Goal: Task Accomplishment & Management: Complete application form

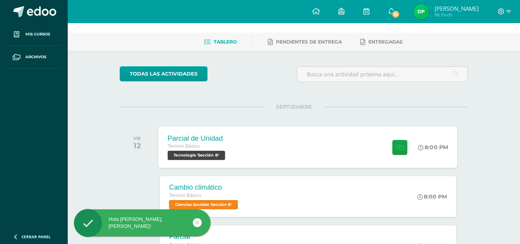
scroll to position [26, 0]
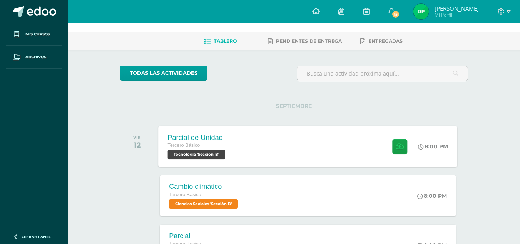
click at [407, 149] on div at bounding box center [398, 146] width 38 height 41
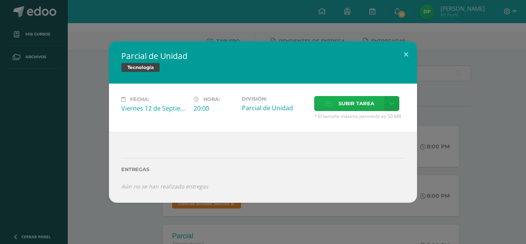
click at [329, 104] on icon at bounding box center [328, 103] width 8 height 5
click at [0, 0] on input "Subir tarea" at bounding box center [0, 0] width 0 height 0
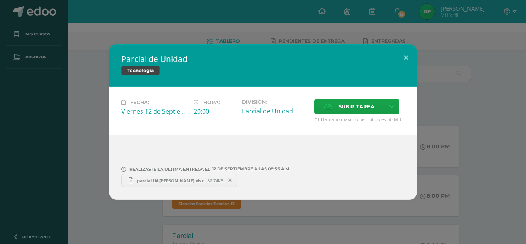
click at [177, 178] on span "parcial U4 Dairin Petzey.xlsx" at bounding box center [170, 181] width 74 height 6
click at [180, 179] on span "parcial U4 Dairin Petzey.xlsx" at bounding box center [170, 181] width 74 height 6
click at [322, 107] on label "Subir tarea" at bounding box center [349, 106] width 70 height 15
click at [0, 0] on input "Subir tarea" at bounding box center [0, 0] width 0 height 0
click at [280, 181] on span "Parcial U4 Dairin Petzey serie II.xlsx" at bounding box center [293, 181] width 85 height 6
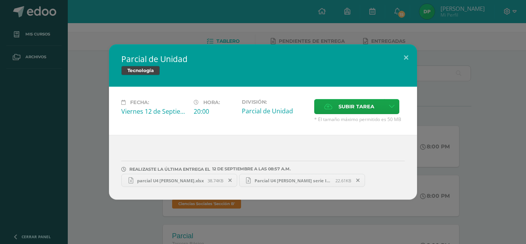
click at [208, 181] on span "38.74KB" at bounding box center [216, 181] width 16 height 6
click at [226, 177] on span at bounding box center [230, 180] width 13 height 8
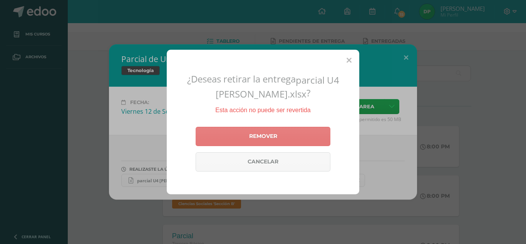
click at [293, 129] on link "Remover" at bounding box center [263, 136] width 135 height 19
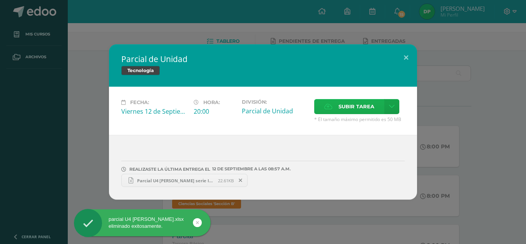
click at [323, 109] on label "Subir tarea" at bounding box center [349, 106] width 70 height 15
click at [0, 0] on input "Subir tarea" at bounding box center [0, 0] width 0 height 0
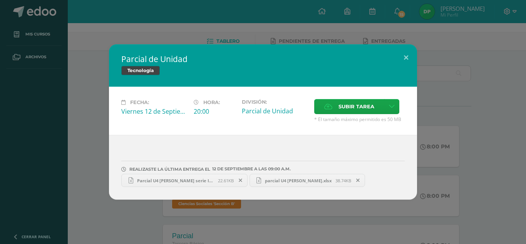
click at [292, 181] on span "parcial U4 Dairin Petzey.xlsx" at bounding box center [298, 181] width 74 height 6
click at [356, 181] on icon at bounding box center [357, 180] width 3 height 5
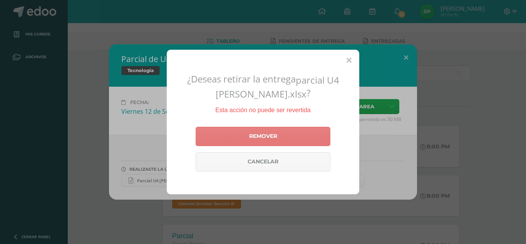
click at [318, 138] on link "Remover" at bounding box center [263, 136] width 135 height 19
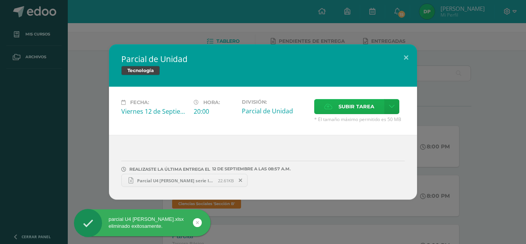
click at [329, 106] on icon at bounding box center [328, 106] width 8 height 5
click at [0, 0] on input "Subir tarea" at bounding box center [0, 0] width 0 height 0
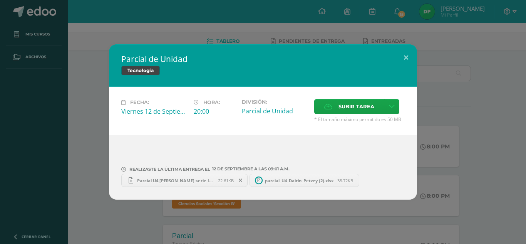
click at [288, 183] on span "parcial_U4_Dairin_Petzey (2).xlsx" at bounding box center [299, 181] width 76 height 6
click at [307, 179] on span "parcial_U4_Dairin_Petzey (2).xlsx" at bounding box center [299, 181] width 76 height 6
click at [303, 181] on span "parcial_U4_Dairin_Petzey (2).xlsx" at bounding box center [299, 181] width 76 height 6
click at [297, 181] on span "parcial_U4_Dairin_Petzey (2).xlsx" at bounding box center [299, 181] width 76 height 6
drag, startPoint x: 446, startPoint y: 34, endPoint x: 279, endPoint y: 71, distance: 171.2
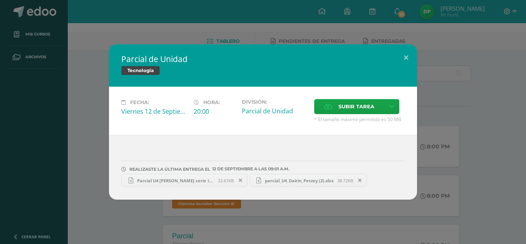
click at [279, 71] on div "Tecnología" at bounding box center [262, 71] width 283 height 11
click at [405, 57] on button at bounding box center [406, 57] width 22 height 26
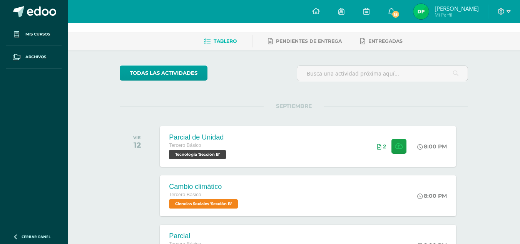
click at [424, 12] on img at bounding box center [421, 11] width 15 height 15
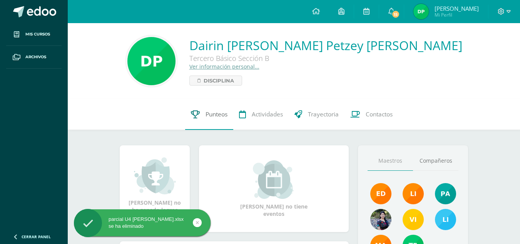
click at [203, 117] on link "Punteos" at bounding box center [209, 114] width 48 height 31
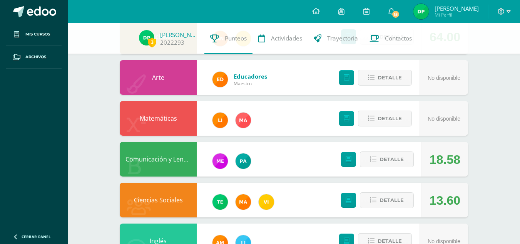
scroll to position [295, 0]
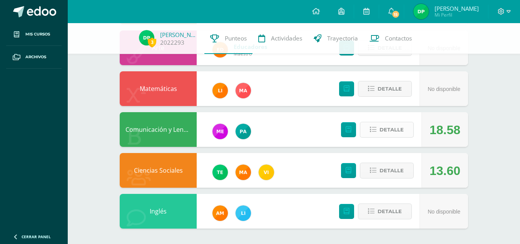
click at [393, 132] on span "Detalle" at bounding box center [392, 129] width 24 height 14
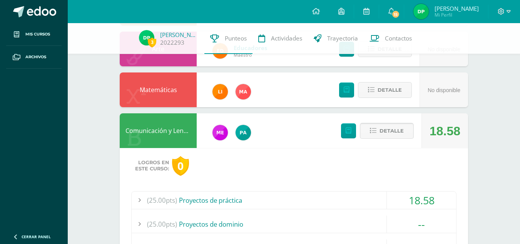
scroll to position [293, 0]
click at [393, 132] on span "Detalle" at bounding box center [392, 131] width 24 height 14
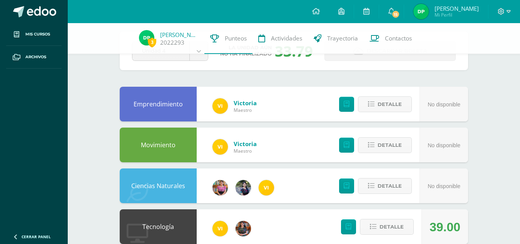
scroll to position [31, 0]
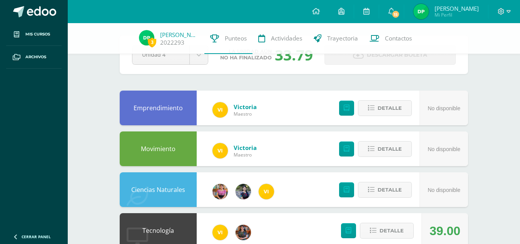
click at [423, 16] on img at bounding box center [421, 11] width 15 height 15
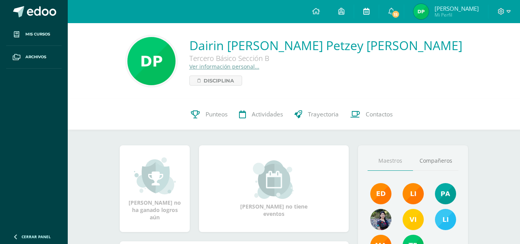
click at [360, 10] on link at bounding box center [366, 11] width 25 height 23
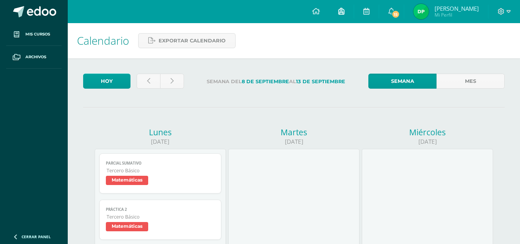
click at [341, 8] on icon at bounding box center [341, 11] width 6 height 7
click at [327, 8] on link at bounding box center [316, 11] width 26 height 23
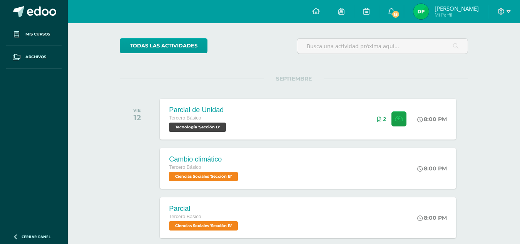
scroll to position [55, 0]
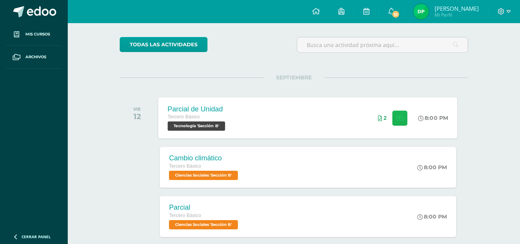
click at [392, 117] on button at bounding box center [399, 117] width 15 height 15
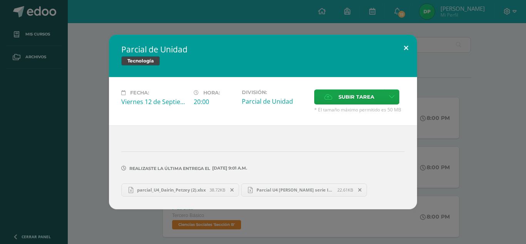
click at [403, 46] on button at bounding box center [406, 48] width 22 height 26
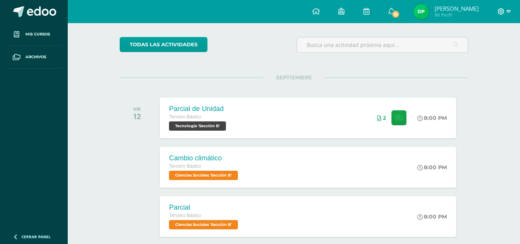
click at [507, 14] on icon at bounding box center [509, 11] width 4 height 7
click at [483, 52] on span "Cerrar sesión" at bounding box center [484, 52] width 35 height 7
